Goal: Information Seeking & Learning: Learn about a topic

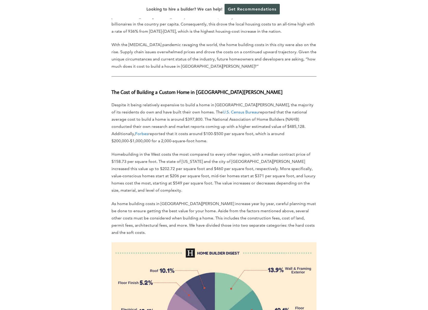
scroll to position [305, 0]
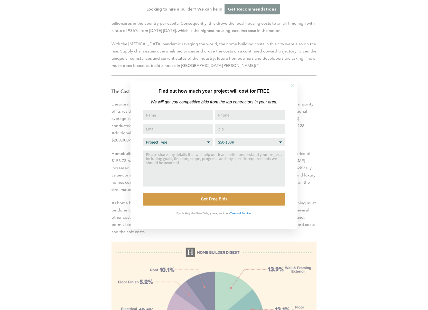
click at [294, 85] on icon at bounding box center [293, 86] width 6 height 6
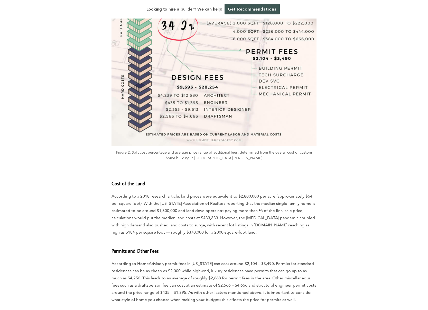
scroll to position [1266, 0]
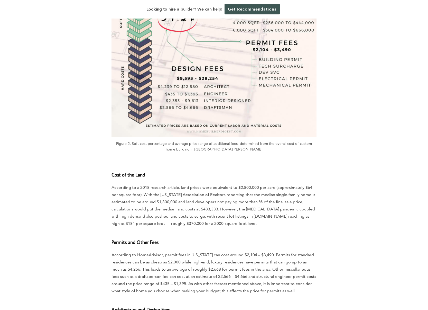
click at [86, 143] on div "The city of [GEOGRAPHIC_DATA][PERSON_NAME] is the largest in [GEOGRAPHIC_DATA][…" at bounding box center [214, 10] width 293 height 2032
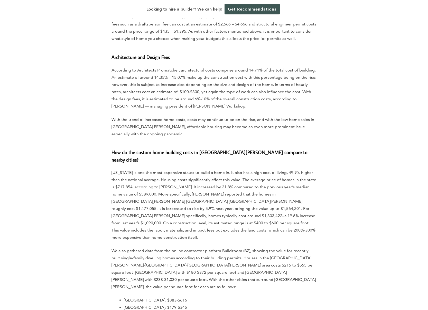
scroll to position [1527, 0]
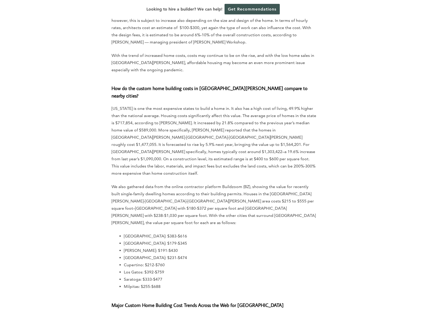
scroll to position [1590, 0]
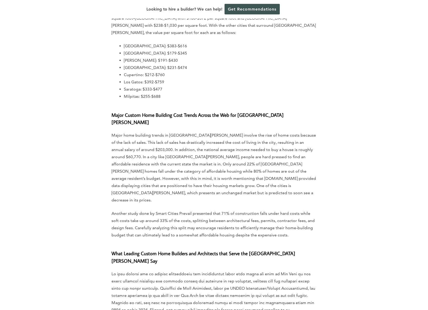
scroll to position [1779, 0]
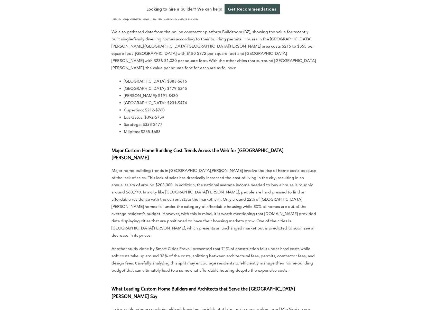
scroll to position [1750, 0]
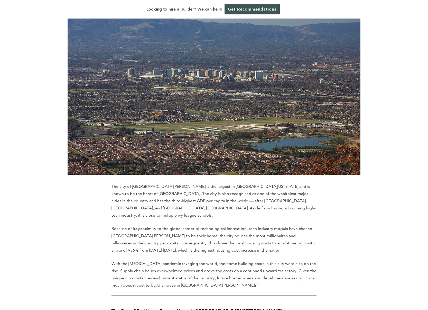
scroll to position [0, 0]
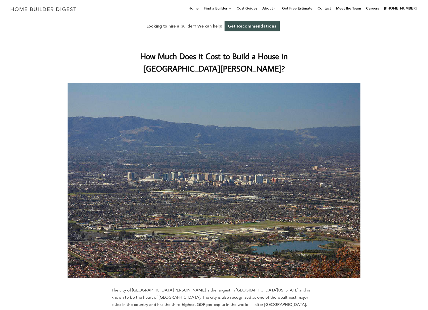
drag, startPoint x: 47, startPoint y: 156, endPoint x: 44, endPoint y: 156, distance: 2.6
